Goal: Task Accomplishment & Management: Manage account settings

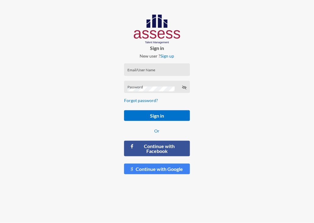
click at [155, 69] on div "Email/User Name" at bounding box center [156, 70] width 59 height 9
paste input "HAH – Talent Map"
type input "HAH – Talent Map"
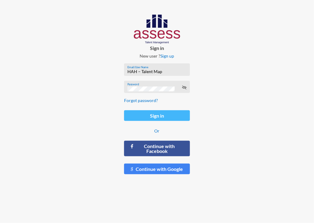
click at [147, 114] on button "Sign in" at bounding box center [156, 115] width 65 height 11
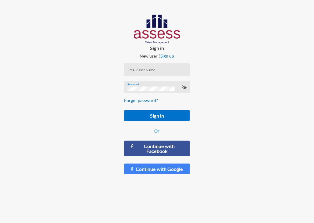
click at [157, 70] on input "Email/User Name" at bounding box center [156, 71] width 59 height 5
paste input "HAH – Talent Map"
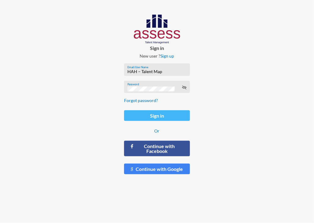
type input "HAH – Talent Map"
click at [166, 114] on button "Sign in" at bounding box center [156, 115] width 65 height 11
